Goal: Complete application form

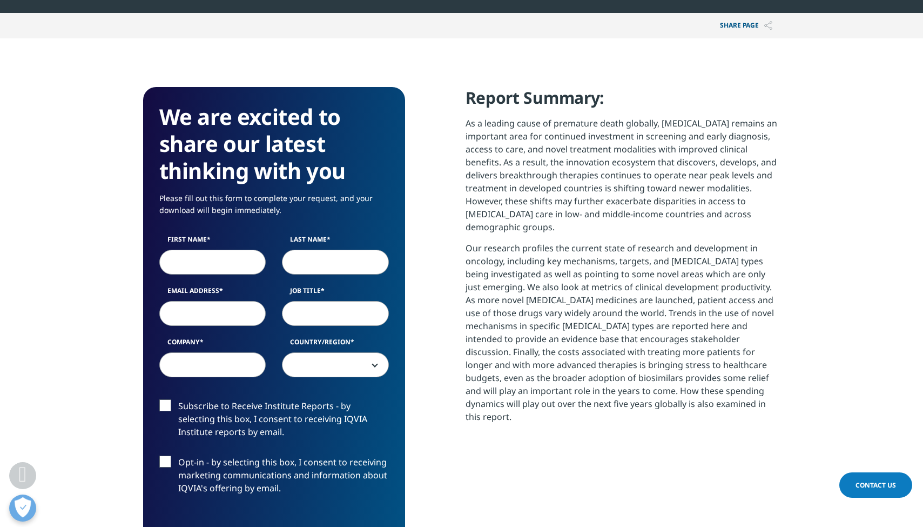
scroll to position [392, 0]
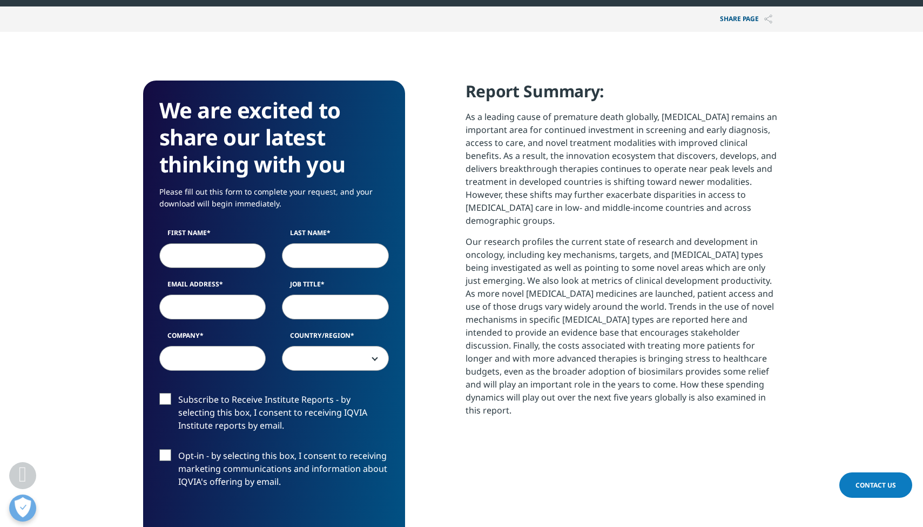
click at [246, 251] on input "First Name" at bounding box center [212, 255] width 107 height 25
click at [250, 255] on input "First Name" at bounding box center [212, 255] width 107 height 25
type input "[GEOGRAPHIC_DATA]"
type input "Li"
type input "[EMAIL_ADDRESS][DOMAIN_NAME]"
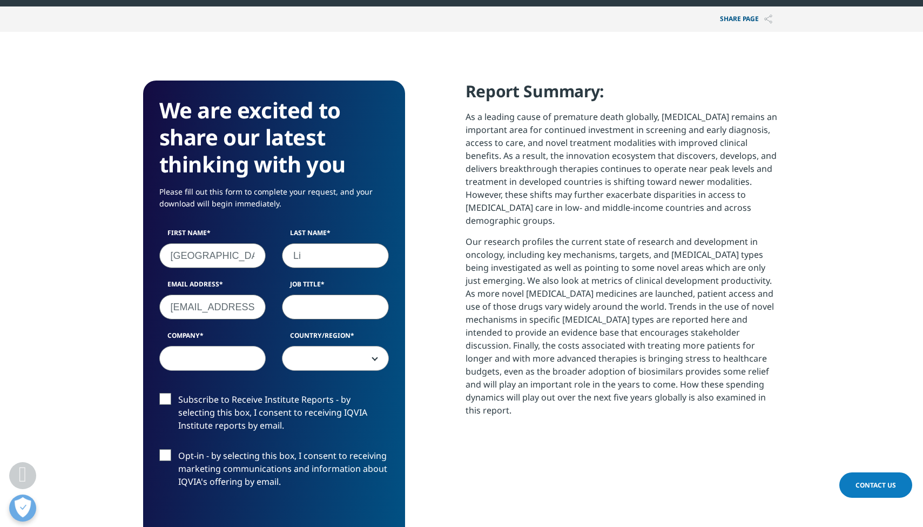
click at [332, 317] on input "Job Title" at bounding box center [335, 306] width 107 height 25
click at [366, 310] on input "Job Title" at bounding box center [335, 306] width 107 height 25
click at [370, 309] on input "Job Title" at bounding box center [335, 306] width 107 height 25
click at [338, 307] on input "Job Title" at bounding box center [335, 306] width 107 height 25
type input "professor"
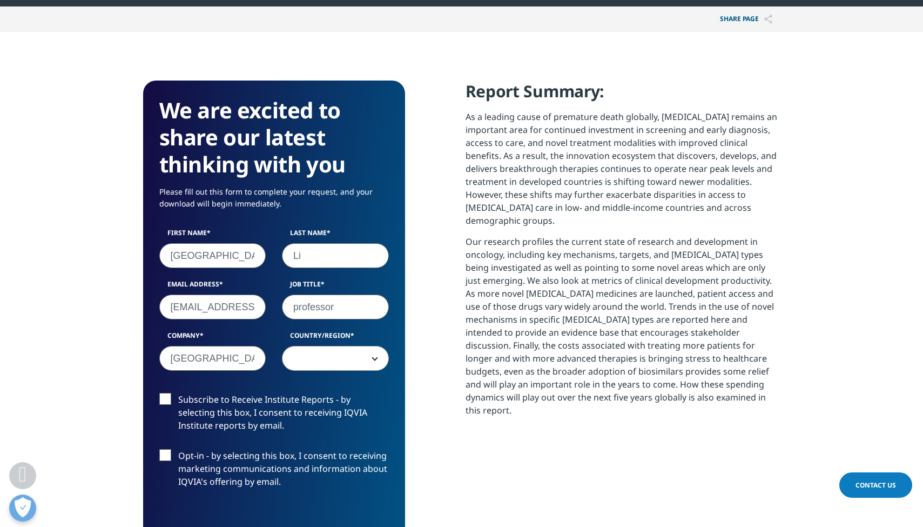
type input "[GEOGRAPHIC_DATA]"
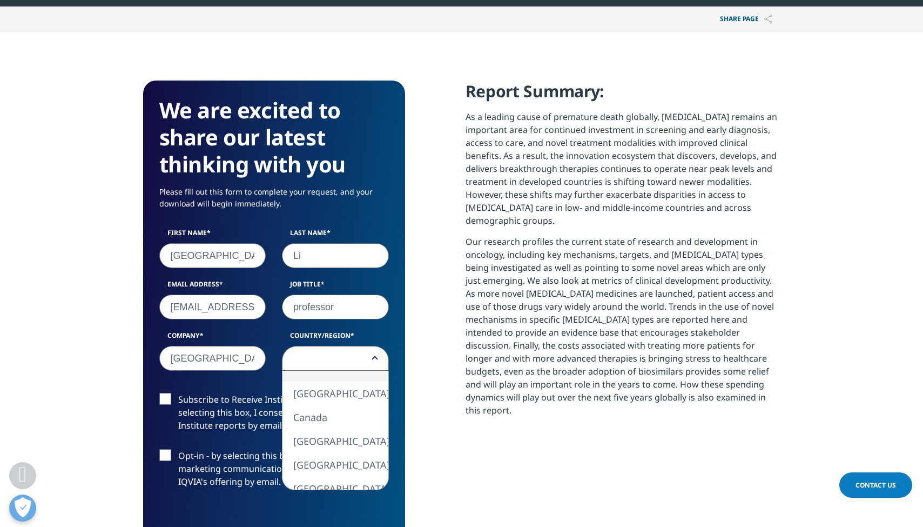
click at [377, 356] on span at bounding box center [336, 358] width 106 height 25
select select "[GEOGRAPHIC_DATA]"
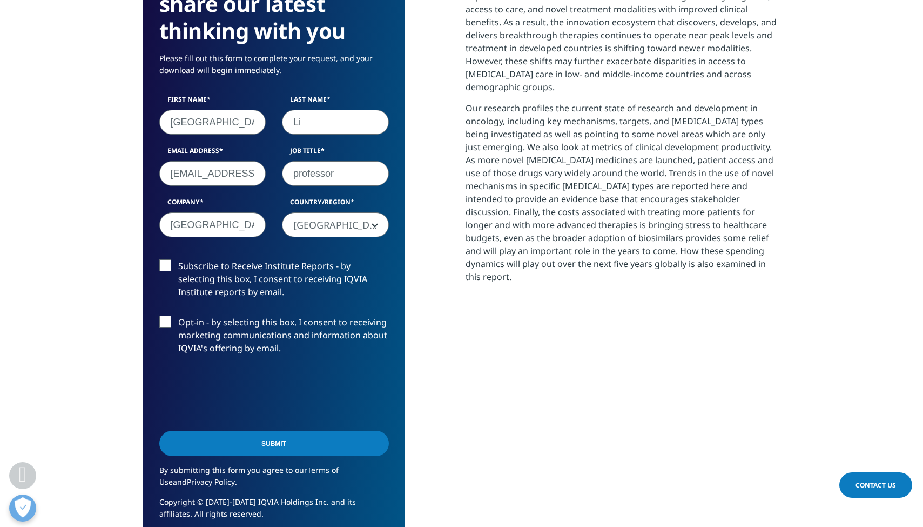
scroll to position [529, 0]
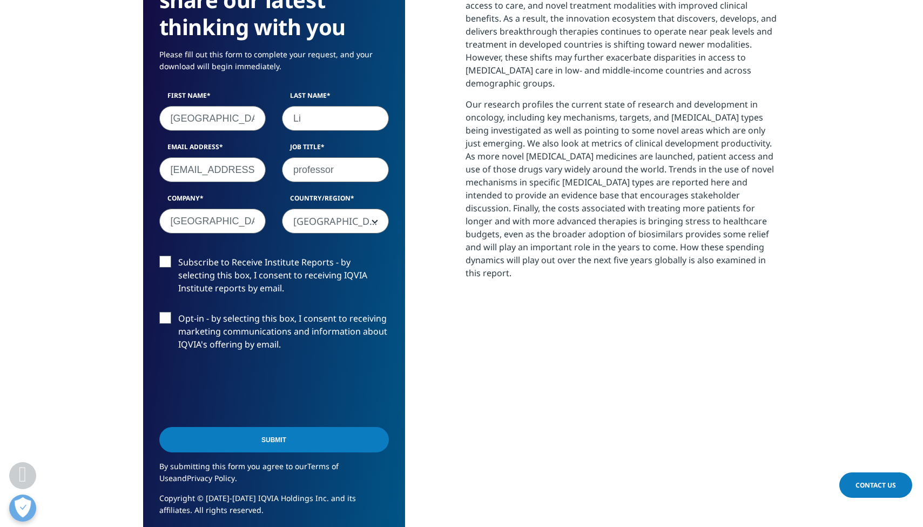
click at [265, 438] on input "Submit" at bounding box center [274, 439] width 230 height 25
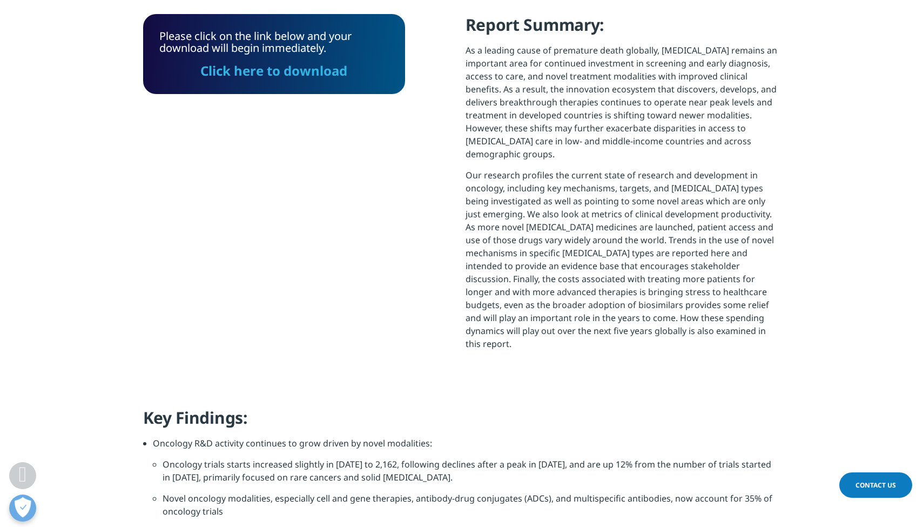
scroll to position [412, 0]
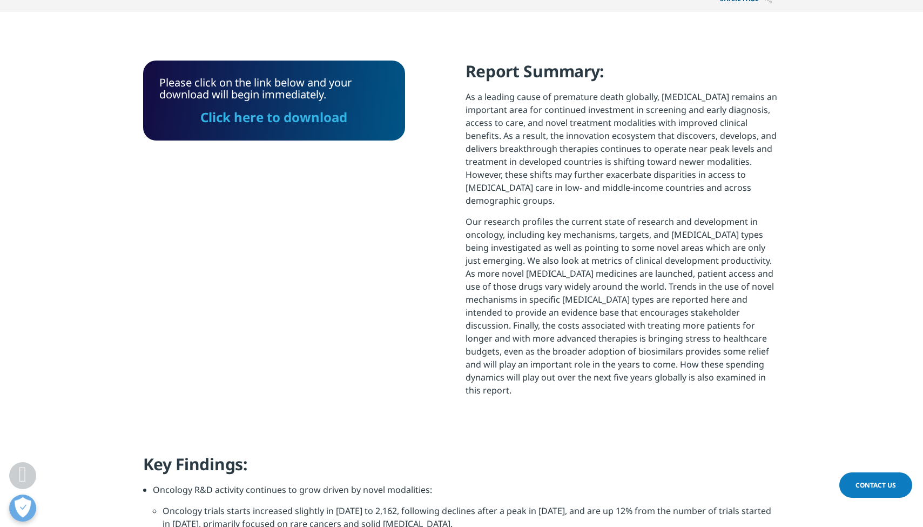
click at [273, 125] on link "Click here to download" at bounding box center [273, 117] width 147 height 18
